Goal: Register for event/course

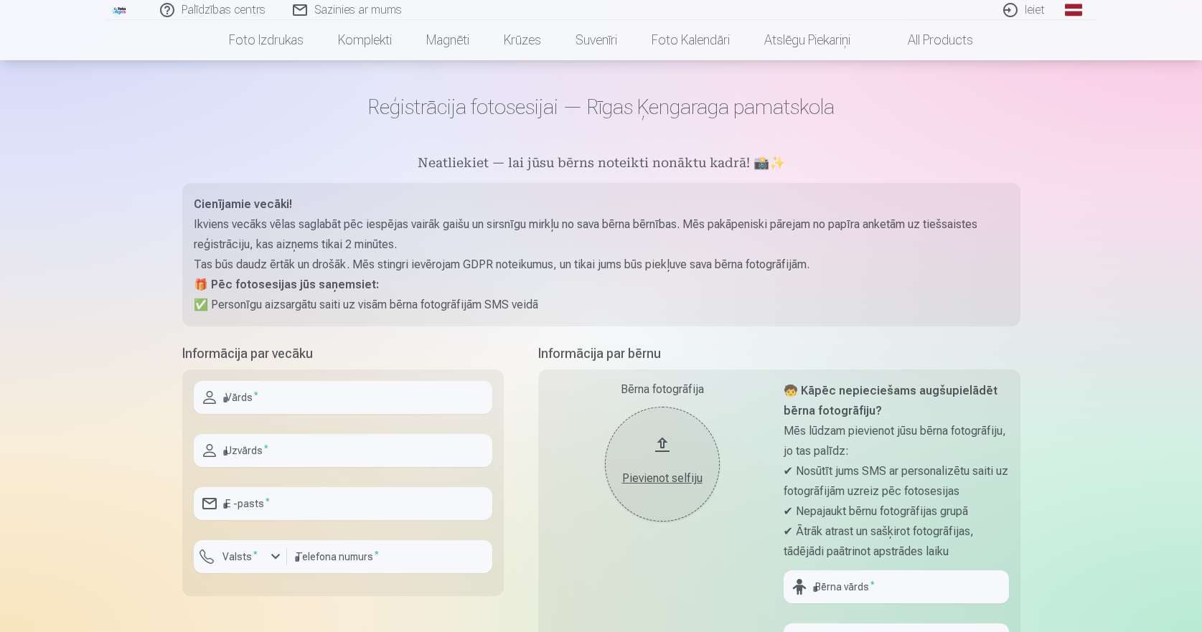
scroll to position [72, 0]
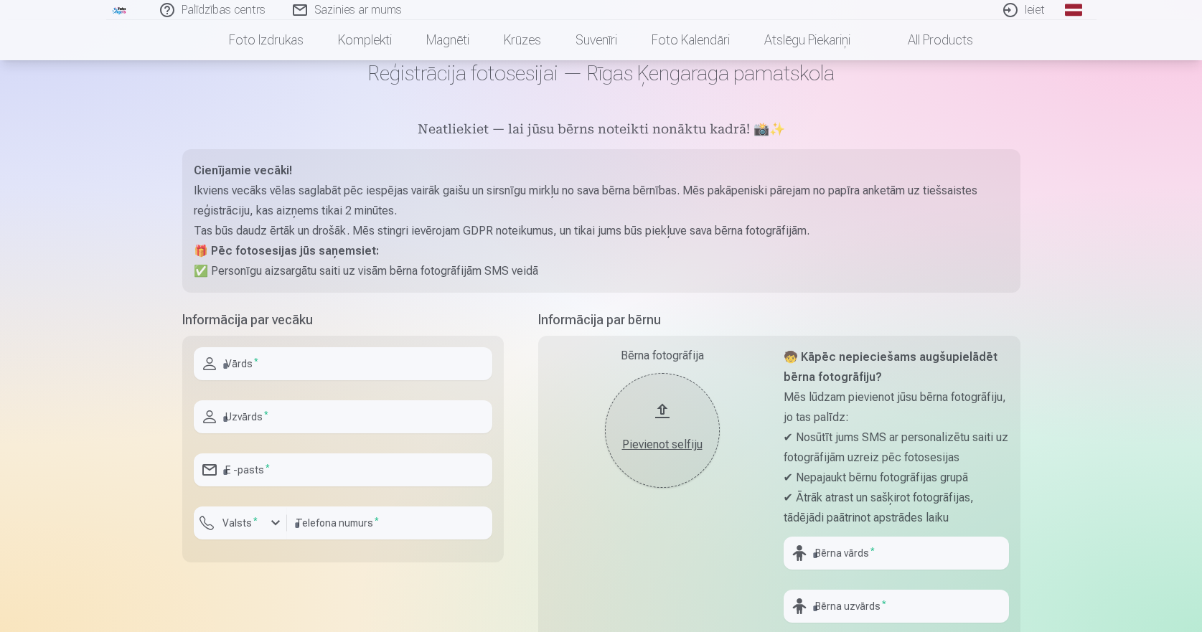
click at [237, 369] on input "text" at bounding box center [343, 363] width 299 height 33
type input "******"
click at [245, 413] on input "text" at bounding box center [343, 416] width 299 height 33
type input "*******"
click at [253, 470] on input "email" at bounding box center [343, 470] width 299 height 33
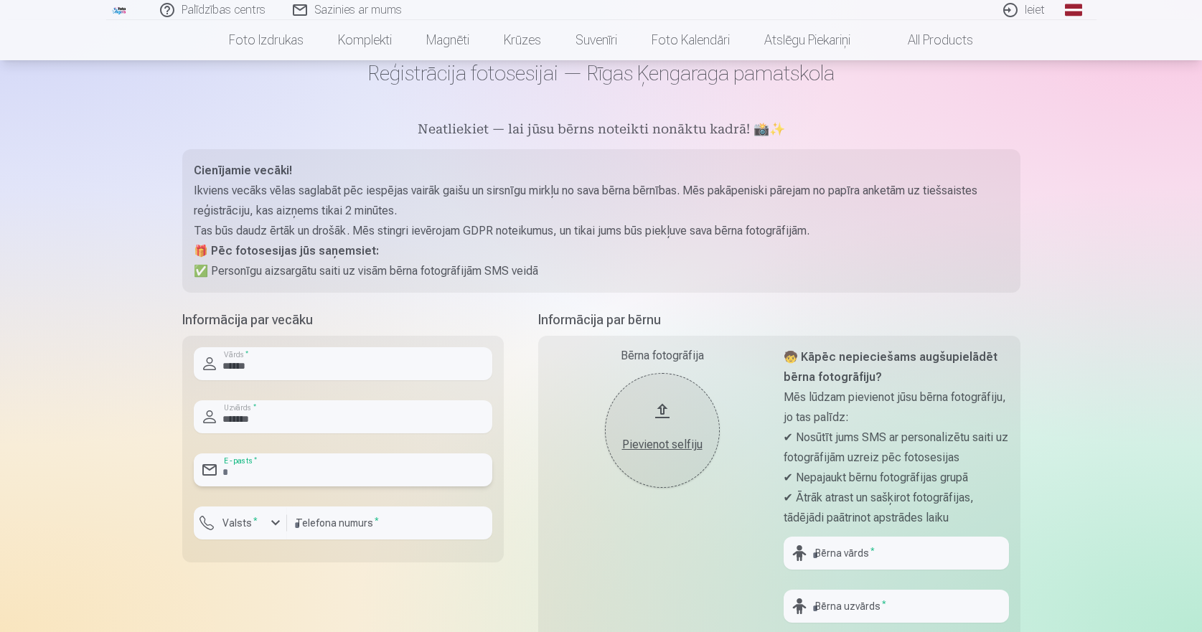
type input "**********"
click at [274, 523] on div "button" at bounding box center [275, 523] width 17 height 17
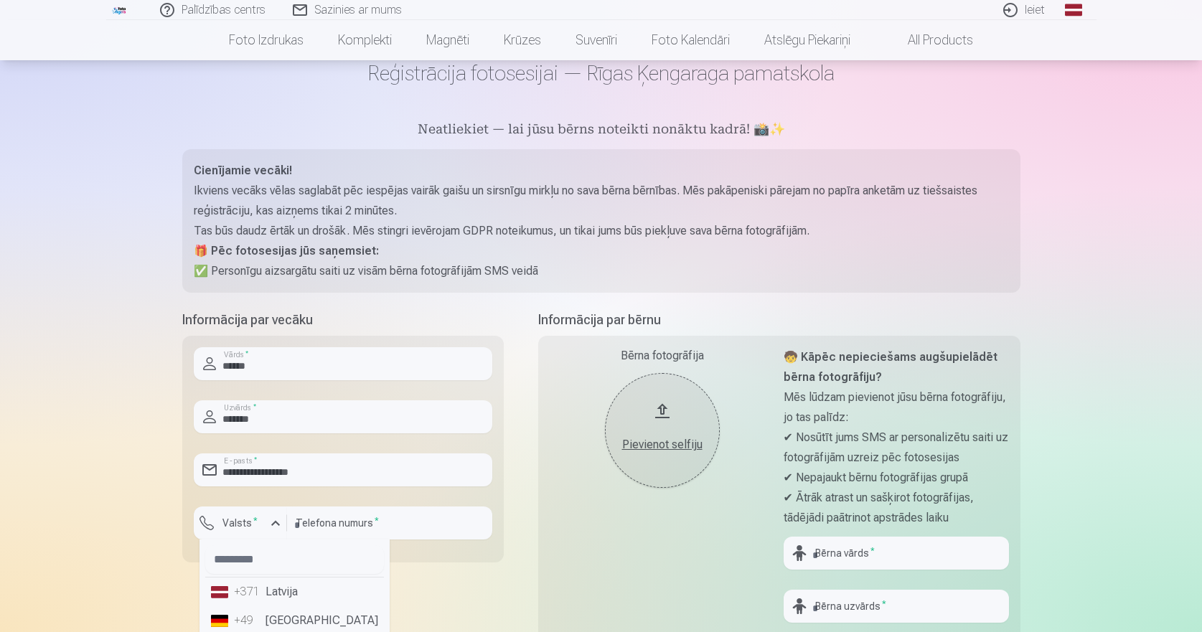
click at [288, 594] on li "+371 Latvija" at bounding box center [294, 592] width 179 height 29
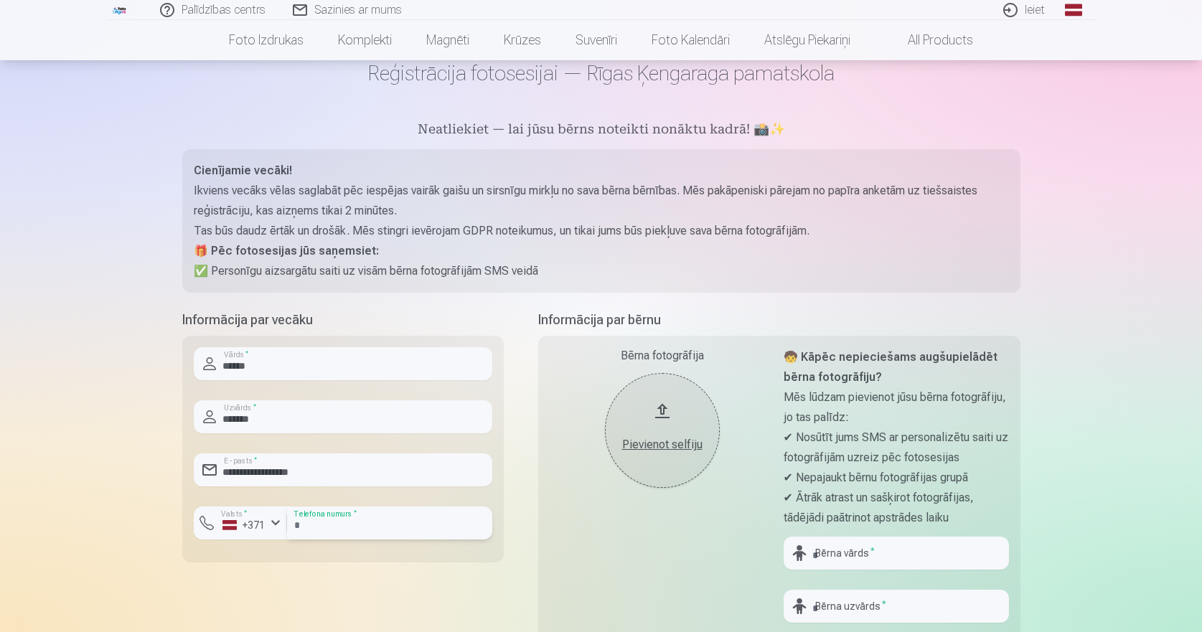
click at [346, 527] on input "number" at bounding box center [389, 523] width 205 height 33
type input "********"
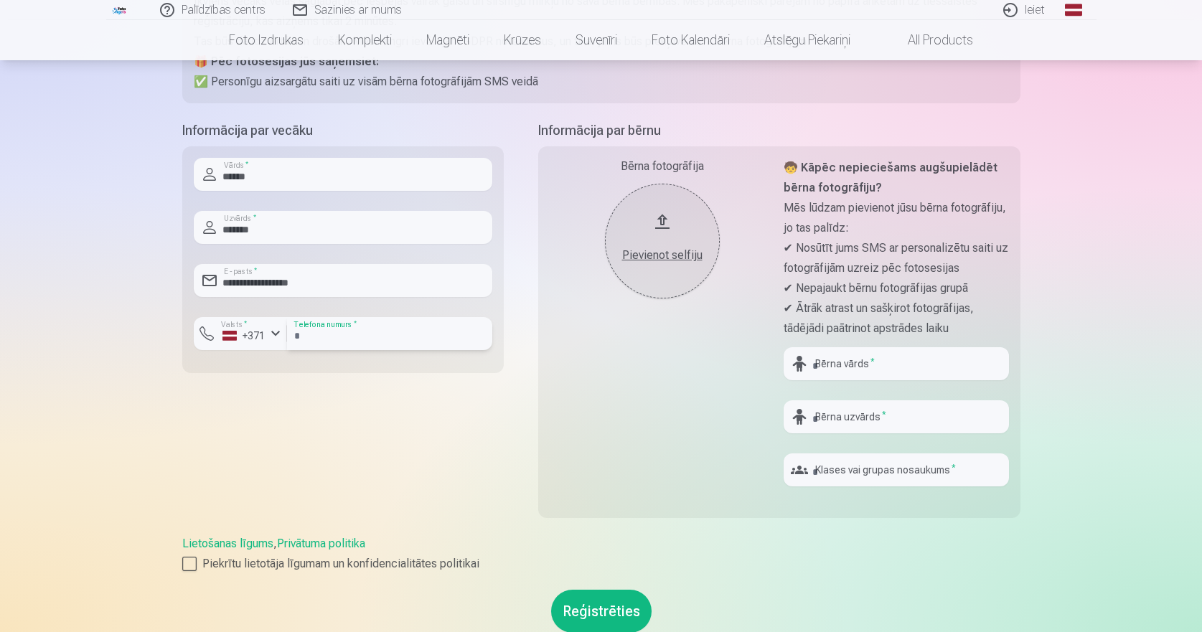
scroll to position [287, 0]
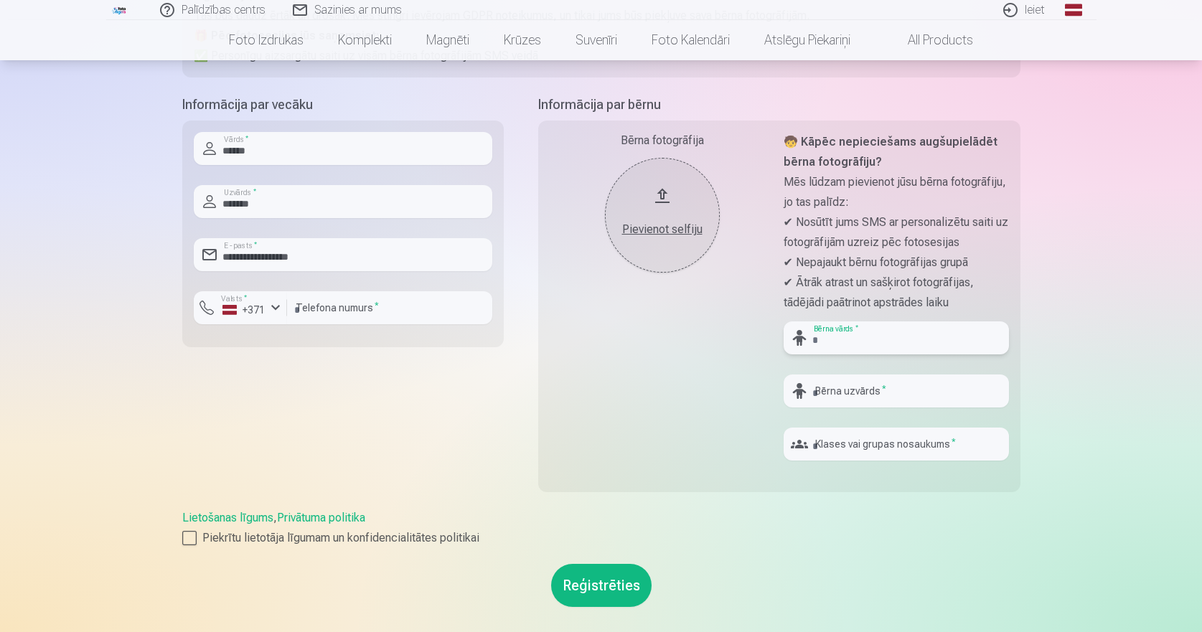
click at [835, 341] on input "text" at bounding box center [896, 338] width 225 height 33
type input "******"
click at [843, 388] on input "text" at bounding box center [896, 391] width 225 height 33
type input "********"
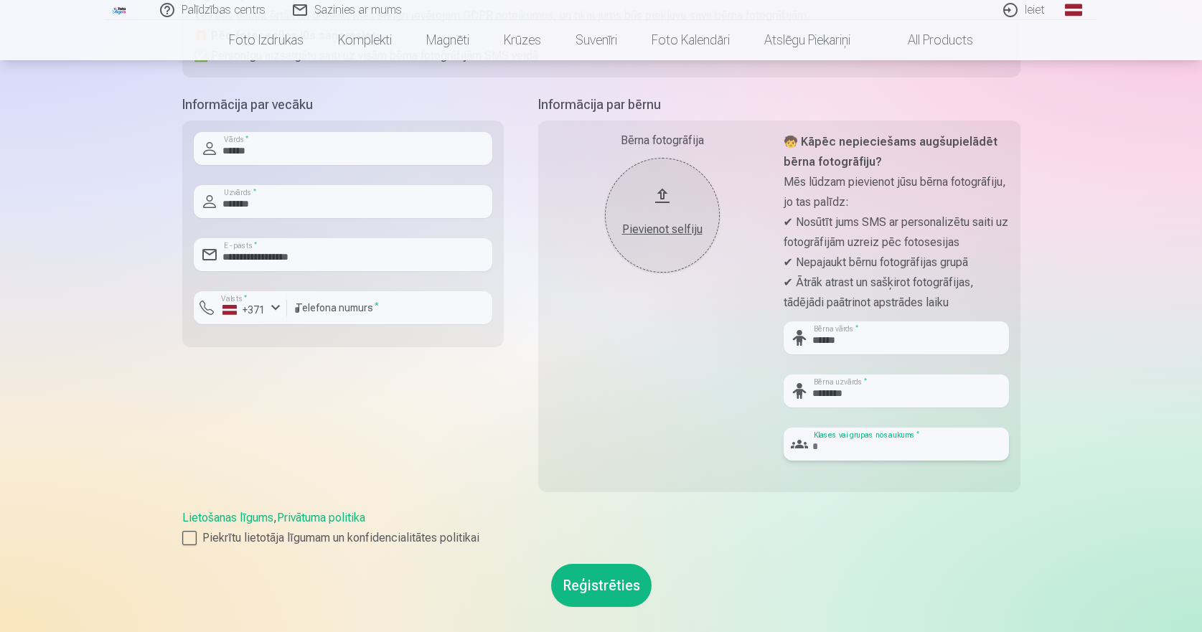
click at [825, 444] on input "text" at bounding box center [896, 444] width 225 height 33
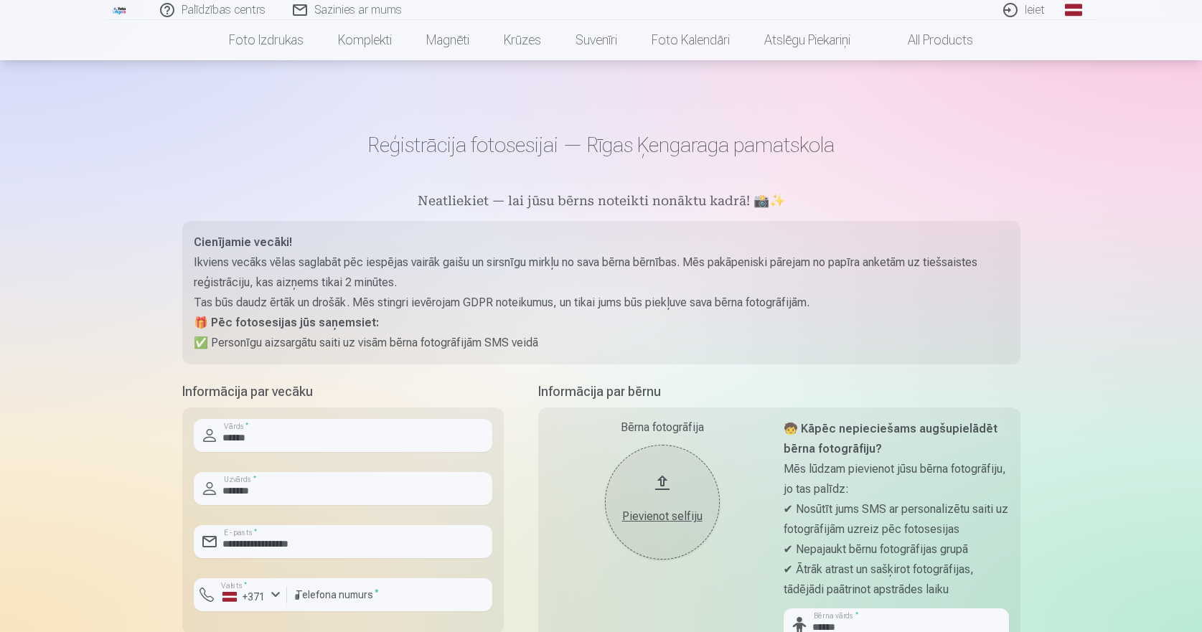
scroll to position [359, 0]
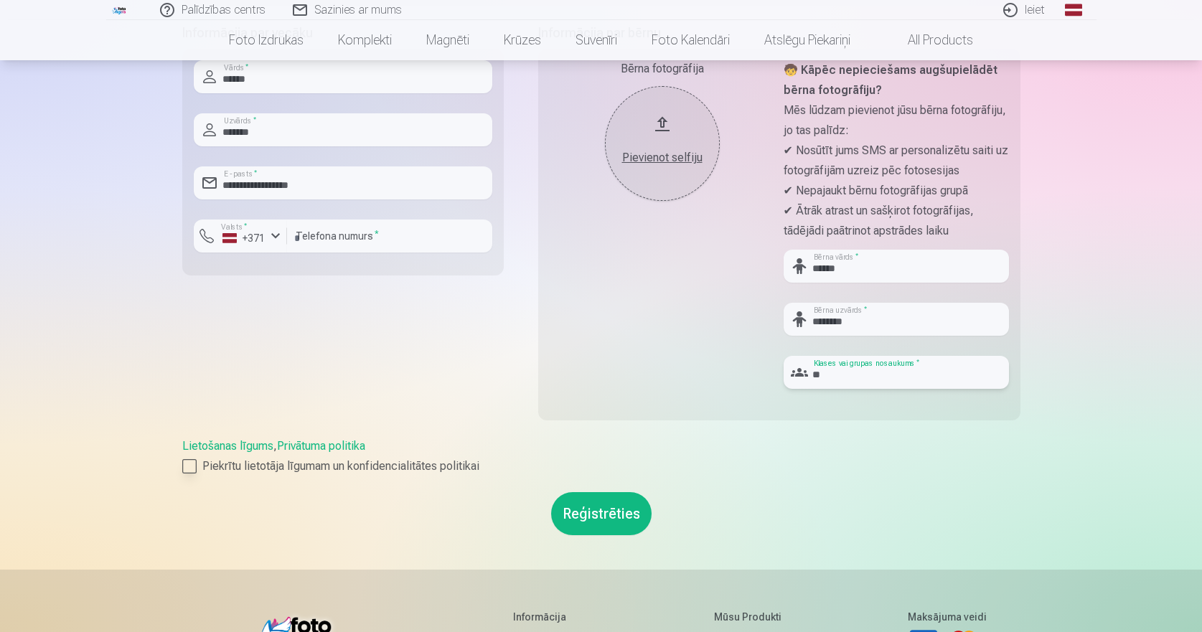
type input "**"
drag, startPoint x: 189, startPoint y: 461, endPoint x: 203, endPoint y: 476, distance: 19.8
click at [189, 462] on div at bounding box center [189, 466] width 14 height 14
click at [613, 512] on button "Reģistrēties" at bounding box center [601, 513] width 100 height 43
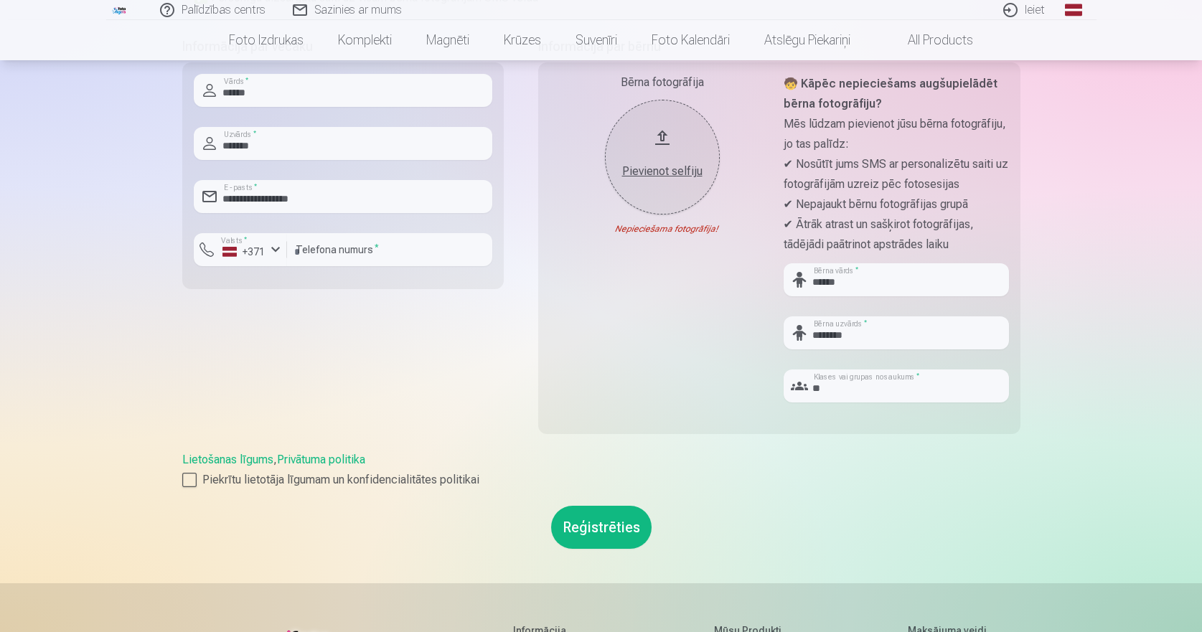
scroll to position [215, 0]
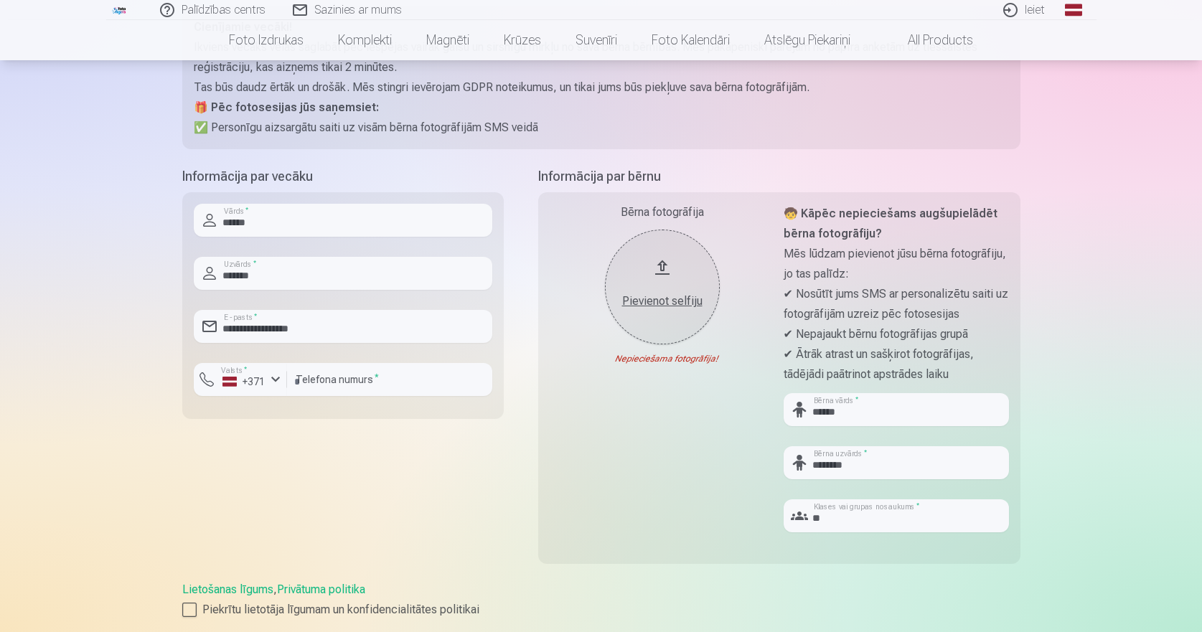
click at [659, 297] on div "Pievienot selfiju" at bounding box center [662, 301] width 86 height 17
click at [662, 299] on div "Pievienot selfiju" at bounding box center [662, 301] width 86 height 17
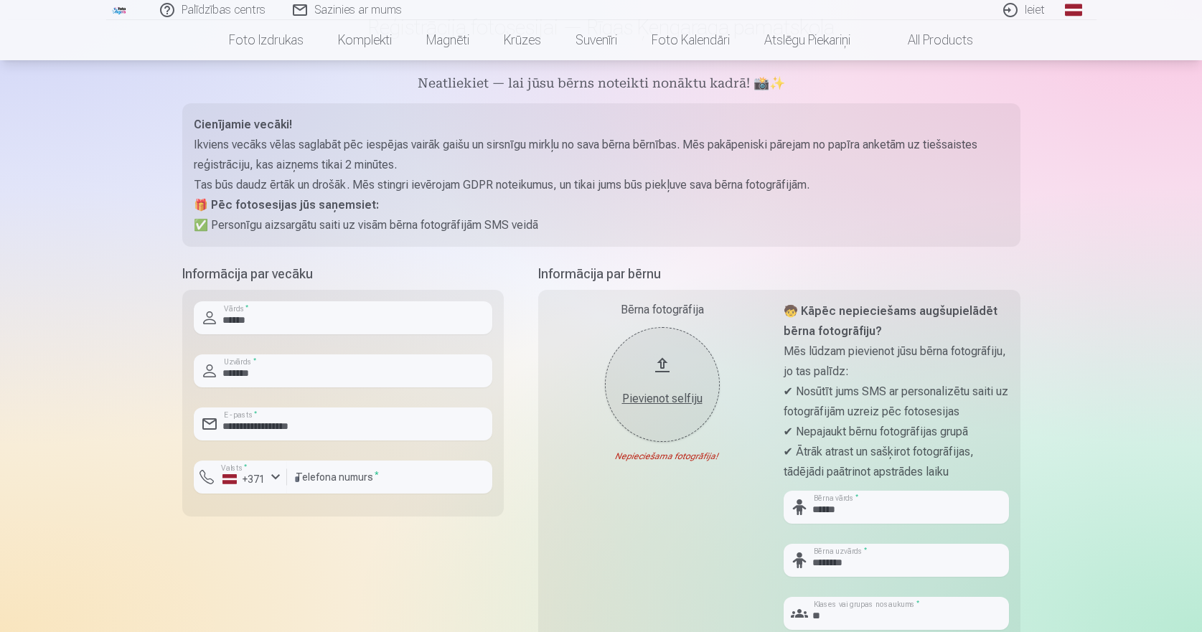
scroll to position [144, 0]
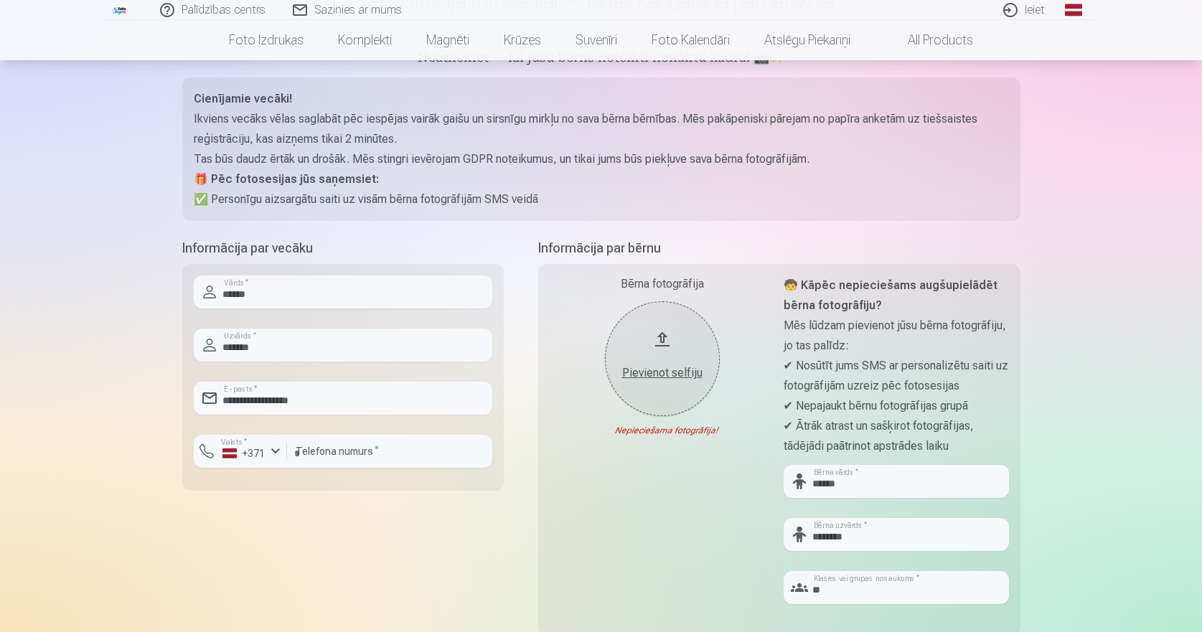
click at [671, 375] on div "Pievienot selfiju" at bounding box center [662, 373] width 86 height 17
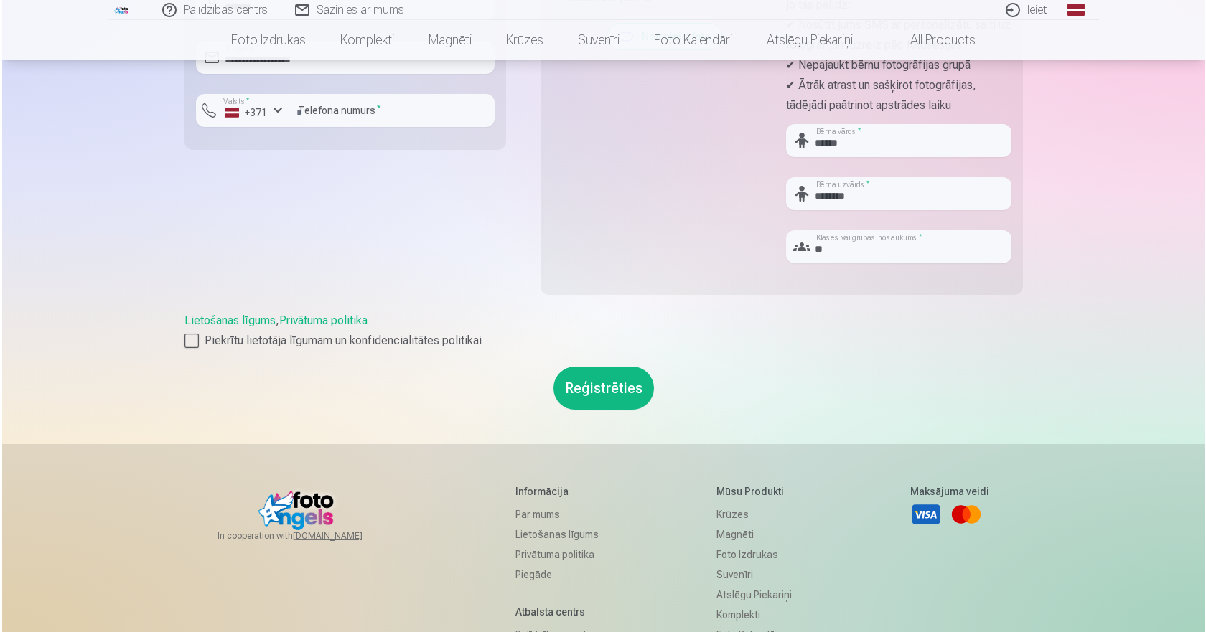
scroll to position [502, 0]
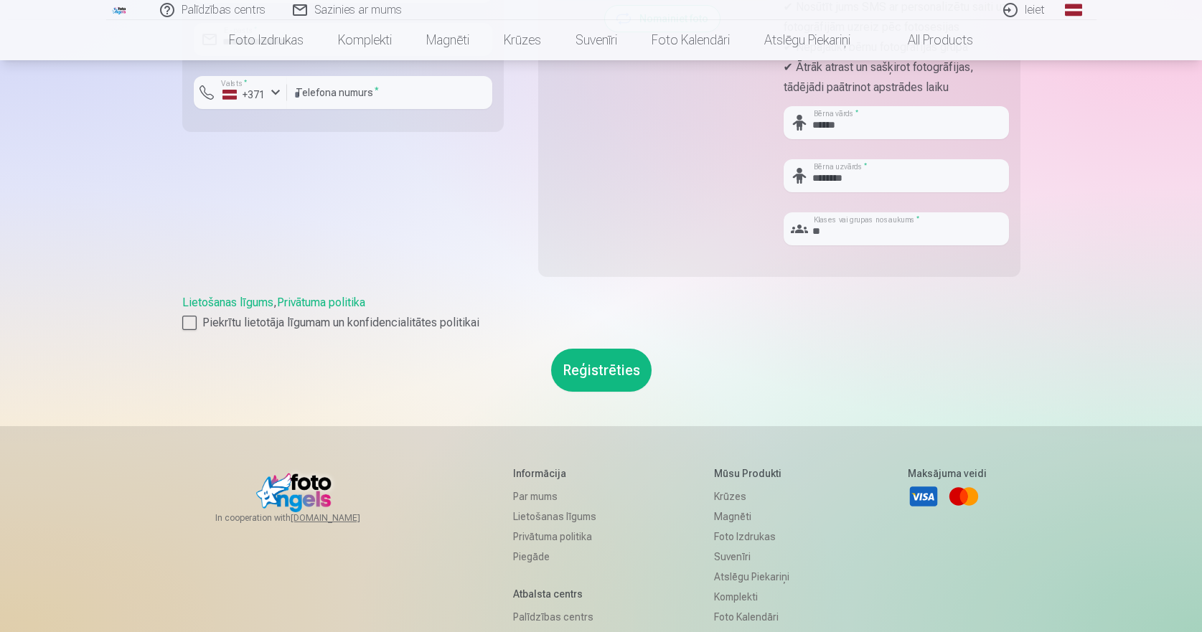
click at [612, 370] on button "Reģistrēties" at bounding box center [601, 370] width 100 height 43
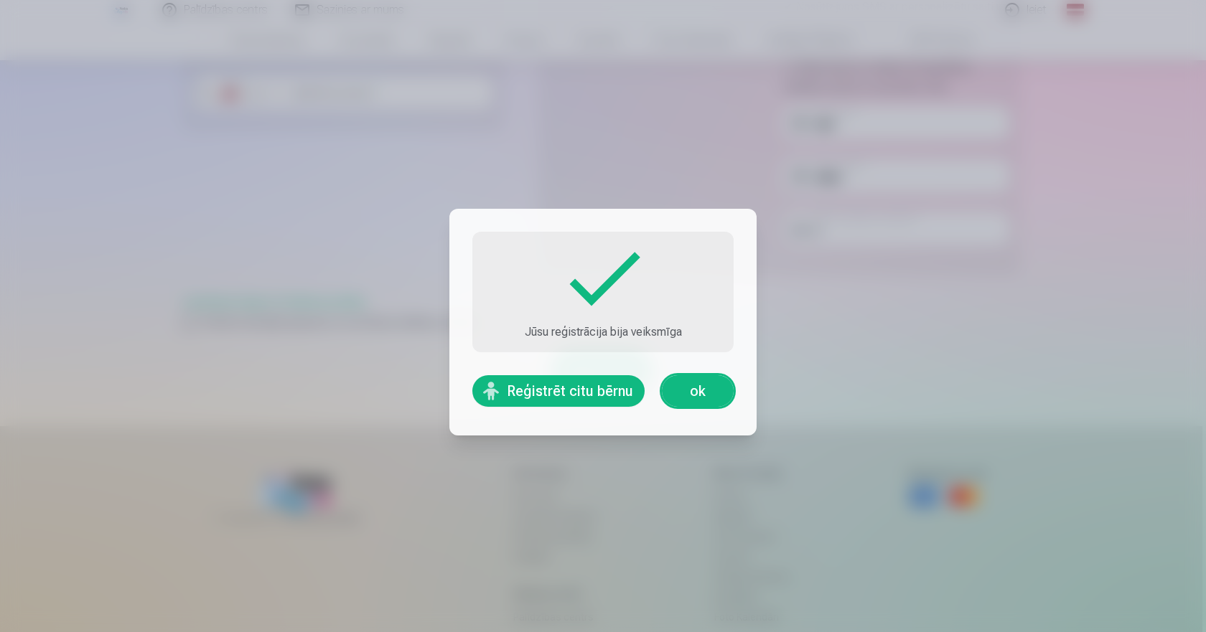
click at [697, 393] on link "ok" at bounding box center [698, 391] width 72 height 32
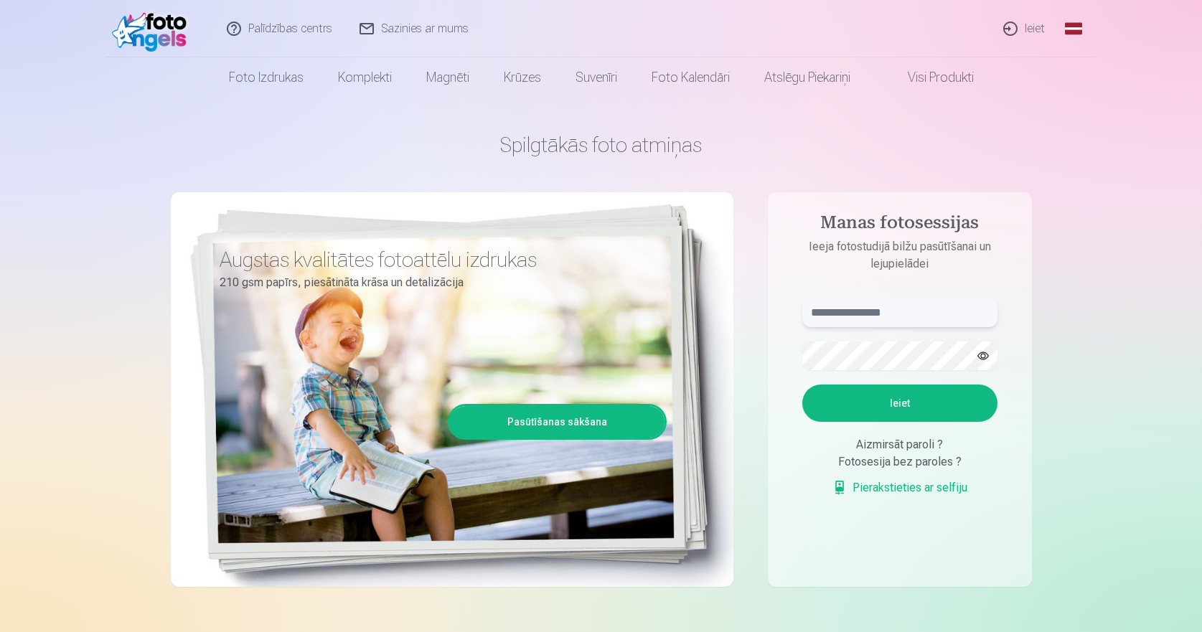
click at [840, 314] on input "text" at bounding box center [899, 313] width 195 height 29
type input "******"
click at [986, 355] on button "button" at bounding box center [983, 355] width 27 height 27
click at [986, 354] on button "button" at bounding box center [983, 355] width 27 height 27
click at [987, 352] on button "button" at bounding box center [983, 355] width 27 height 27
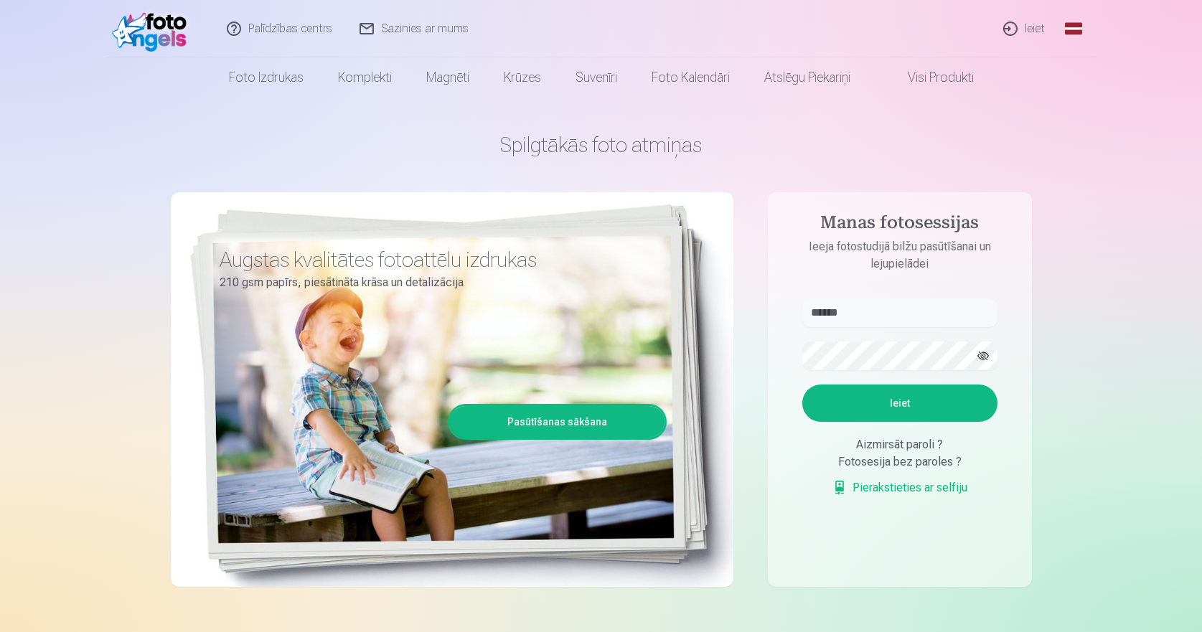
click at [983, 355] on button "button" at bounding box center [983, 355] width 27 height 27
click at [901, 401] on button "Ieiet" at bounding box center [899, 403] width 195 height 37
click at [899, 405] on button "Ieiet" at bounding box center [899, 403] width 195 height 37
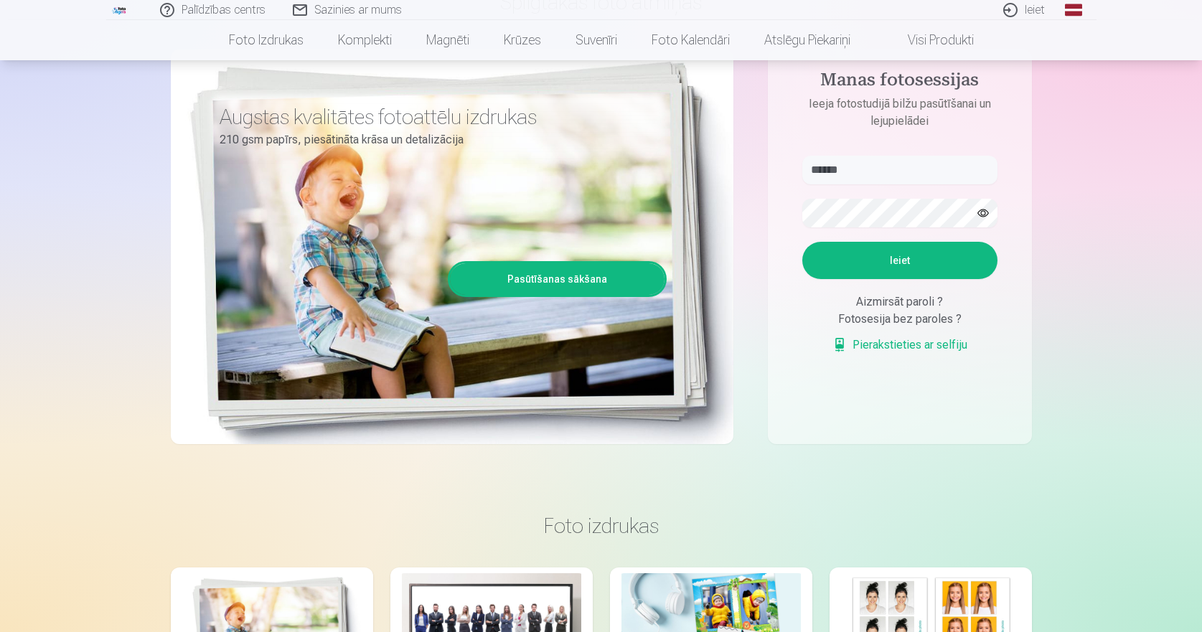
scroll to position [144, 0]
click at [727, 215] on div "Spilgtākās foto atmiņas Augstas kvalitātes fotoattēlu izdrukas 210 gsm papīrs, …" at bounding box center [601, 216] width 861 height 524
drag, startPoint x: 850, startPoint y: 169, endPoint x: 765, endPoint y: 166, distance: 84.7
click at [765, 166] on div "Spilgtākās foto atmiņas Augstas kvalitātes fotoattēlu izdrukas 210 gsm papīrs, …" at bounding box center [601, 216] width 861 height 524
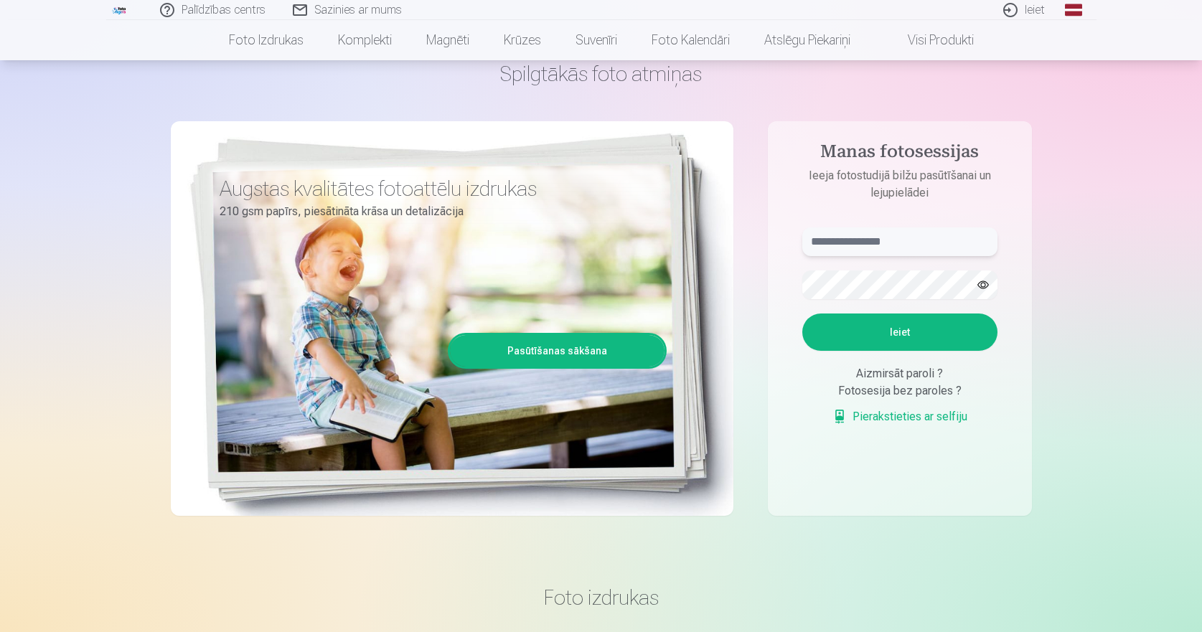
scroll to position [0, 0]
